Goal: Information Seeking & Learning: Learn about a topic

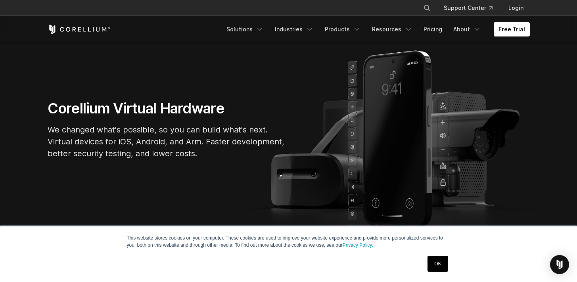
scroll to position [57, 0]
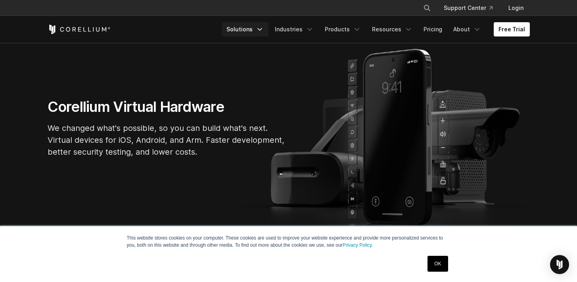
click at [263, 29] on icon "Navigation Menu" at bounding box center [260, 29] width 8 height 8
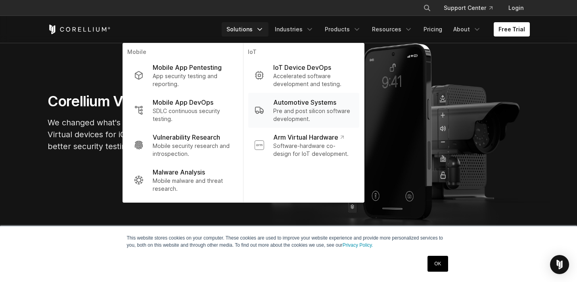
scroll to position [58, 0]
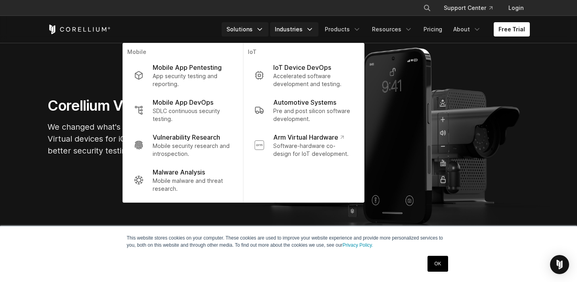
click at [312, 28] on icon "Navigation Menu" at bounding box center [310, 29] width 8 height 8
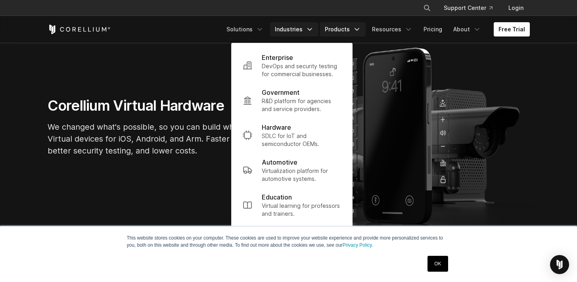
click at [345, 31] on link "Products" at bounding box center [343, 29] width 46 height 14
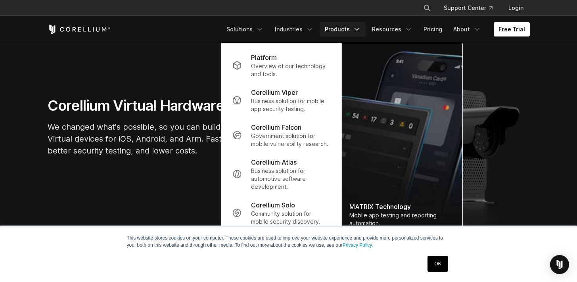
scroll to position [69, 0]
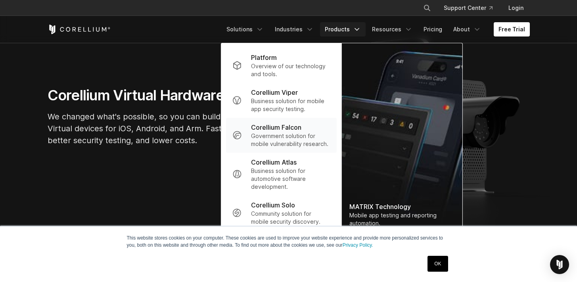
click at [277, 129] on p "Corellium Falcon" at bounding box center [276, 128] width 50 height 10
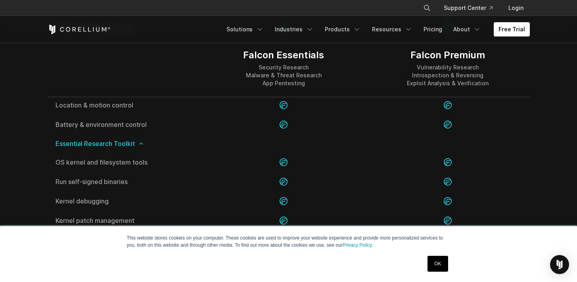
scroll to position [1344, 0]
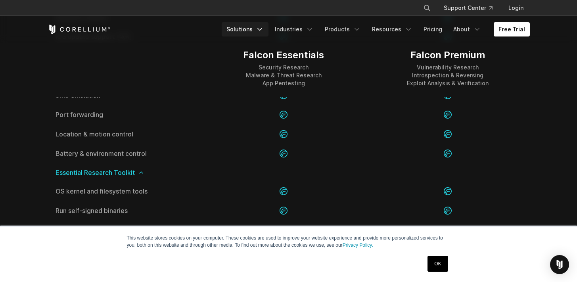
click at [246, 36] on link "Solutions" at bounding box center [245, 29] width 47 height 14
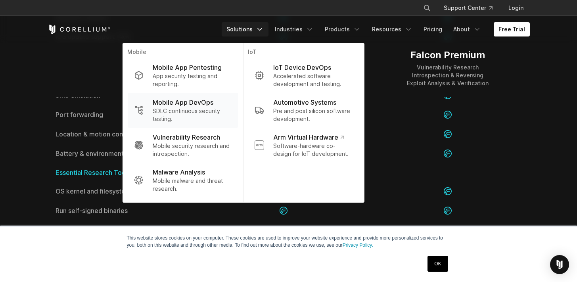
click at [172, 117] on p "SDLC continuous security testing." at bounding box center [192, 115] width 79 height 16
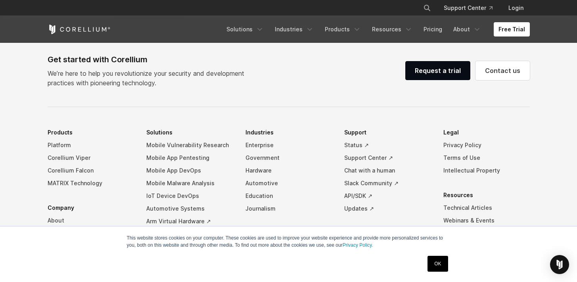
scroll to position [2575, 0]
